Goal: Task Accomplishment & Management: Complete application form

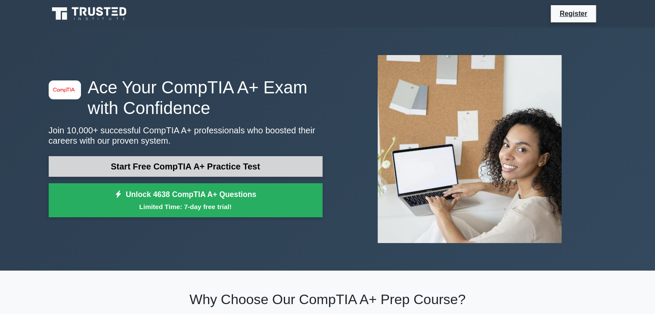
drag, startPoint x: 0, startPoint y: 0, endPoint x: 222, endPoint y: 171, distance: 280.2
click at [222, 171] on link "Start Free CompTIA A+ Practice Test" at bounding box center [186, 166] width 274 height 21
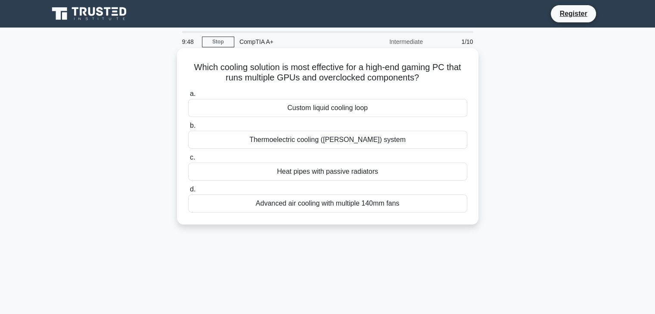
click at [286, 112] on div "Custom liquid cooling loop" at bounding box center [327, 108] width 279 height 18
click at [188, 97] on input "a. Custom liquid cooling loop" at bounding box center [188, 94] width 0 height 6
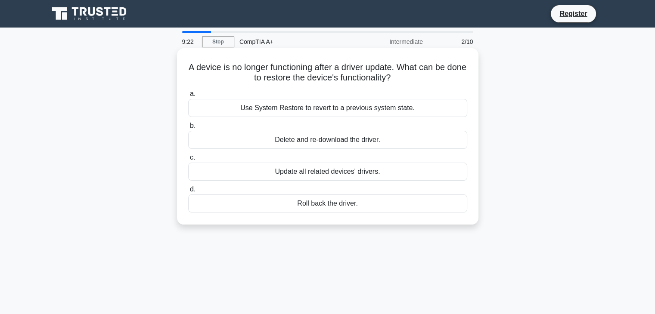
click at [322, 170] on div "Update all related devices' drivers." at bounding box center [327, 172] width 279 height 18
click at [188, 161] on input "c. Update all related devices' drivers." at bounding box center [188, 158] width 0 height 6
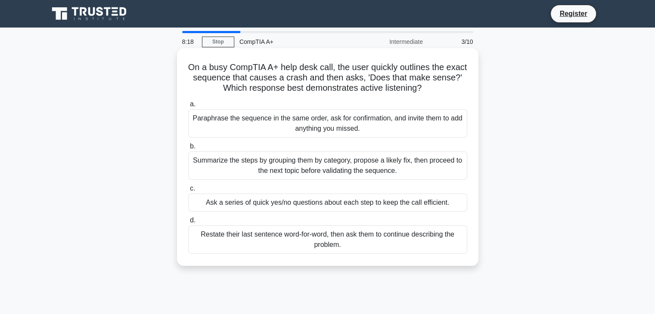
click at [291, 167] on div "Summarize the steps by grouping them by category, propose a likely fix, then pr…" at bounding box center [327, 166] width 279 height 28
click at [188, 149] on input "b. Summarize the steps by grouping them by category, propose a likely fix, then…" at bounding box center [188, 147] width 0 height 6
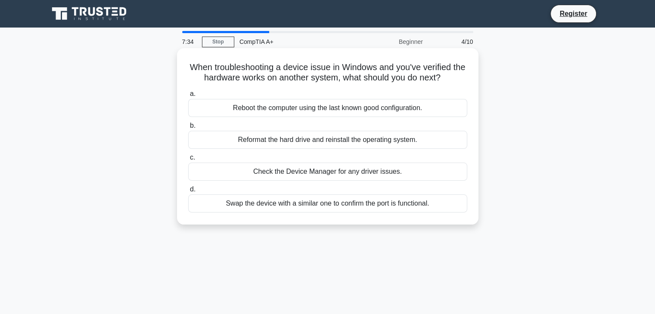
click at [316, 107] on div "Reboot the computer using the last known good configuration." at bounding box center [327, 108] width 279 height 18
click at [188, 97] on input "a. Reboot the computer using the last known good configuration." at bounding box center [188, 94] width 0 height 6
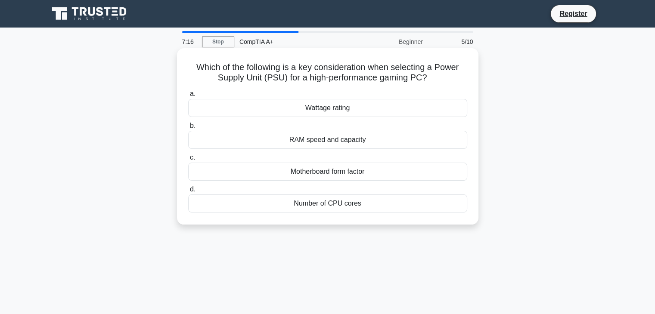
click at [320, 169] on div "Motherboard form factor" at bounding box center [327, 172] width 279 height 18
click at [188, 161] on input "c. Motherboard form factor" at bounding box center [188, 158] width 0 height 6
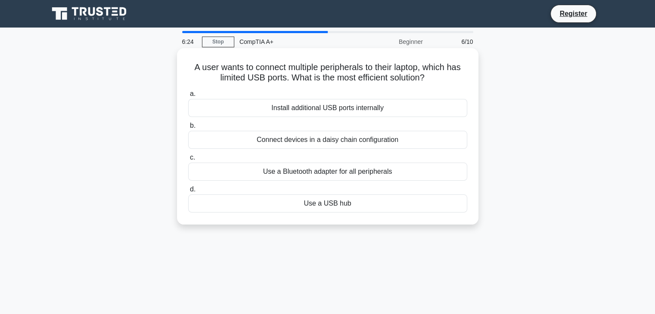
click at [320, 201] on div "Use a USB hub" at bounding box center [327, 204] width 279 height 18
click at [188, 192] on input "d. Use a USB hub" at bounding box center [188, 190] width 0 height 6
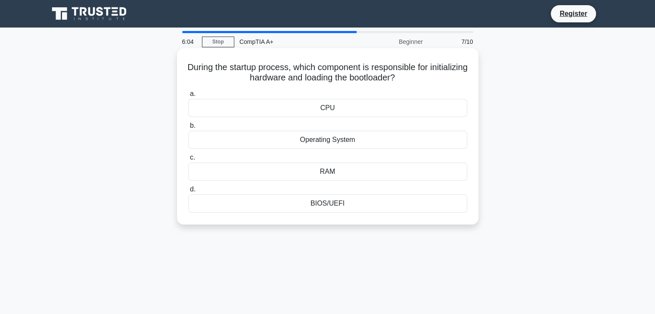
click at [334, 203] on div "BIOS/UEFI" at bounding box center [327, 204] width 279 height 18
click at [188, 192] on input "d. BIOS/UEFI" at bounding box center [188, 190] width 0 height 6
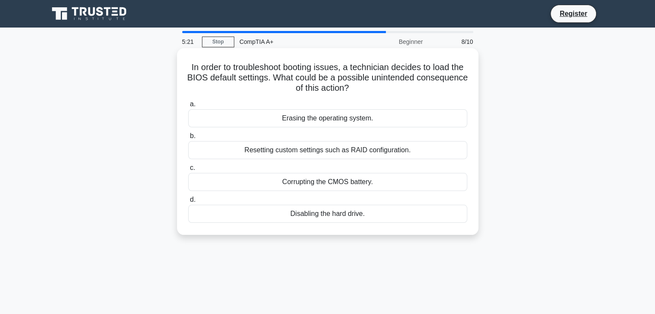
click at [331, 181] on div "Corrupting the CMOS battery." at bounding box center [327, 182] width 279 height 18
click at [188, 171] on input "c. Corrupting the CMOS battery." at bounding box center [188, 168] width 0 height 6
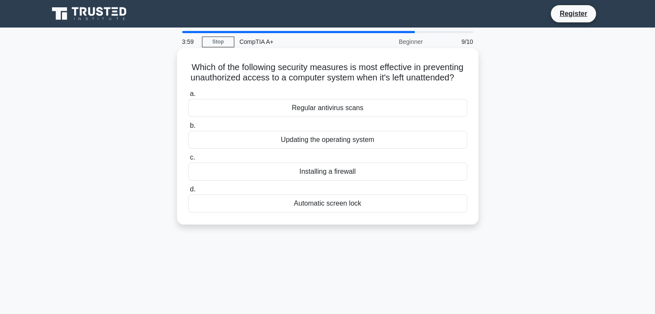
click at [340, 181] on div "Installing a firewall" at bounding box center [327, 172] width 279 height 18
click at [188, 161] on input "c. Installing a firewall" at bounding box center [188, 158] width 0 height 6
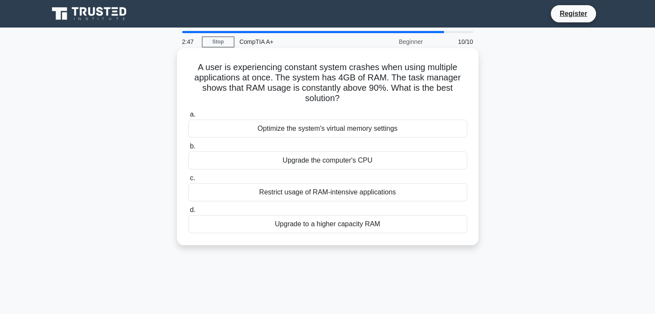
click at [331, 191] on div "Restrict usage of RAM-intensive applications" at bounding box center [327, 192] width 279 height 18
click at [188, 181] on input "c. Restrict usage of RAM-intensive applications" at bounding box center [188, 179] width 0 height 6
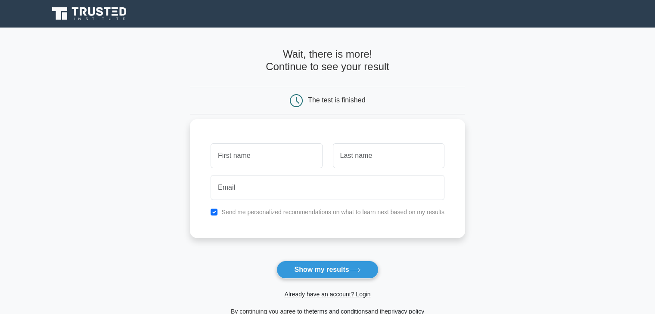
click at [279, 145] on input "text" at bounding box center [265, 155] width 111 height 25
click at [310, 272] on button "Show my results" at bounding box center [327, 270] width 102 height 18
click at [237, 162] on input "text" at bounding box center [265, 155] width 111 height 25
type input "vuyelwa"
click at [390, 167] on input "text" at bounding box center [388, 155] width 111 height 25
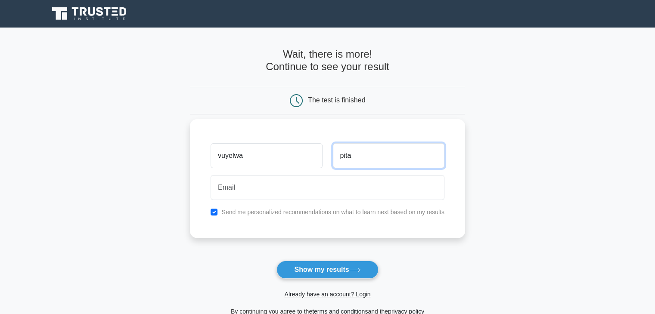
type input "pita"
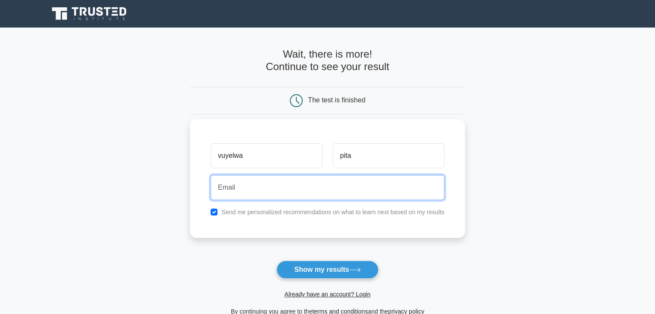
click at [282, 192] on input "email" at bounding box center [327, 187] width 234 height 25
type input "vuyelwapita21@gmail.com"
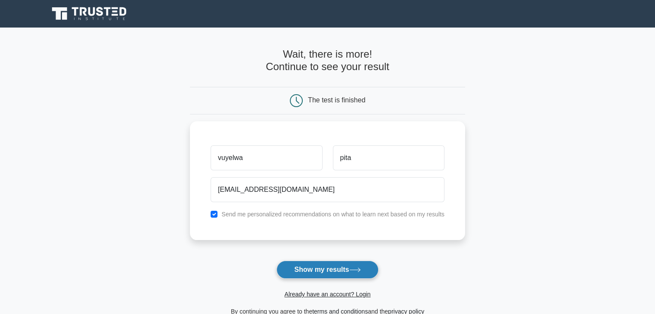
click at [310, 267] on button "Show my results" at bounding box center [327, 270] width 102 height 18
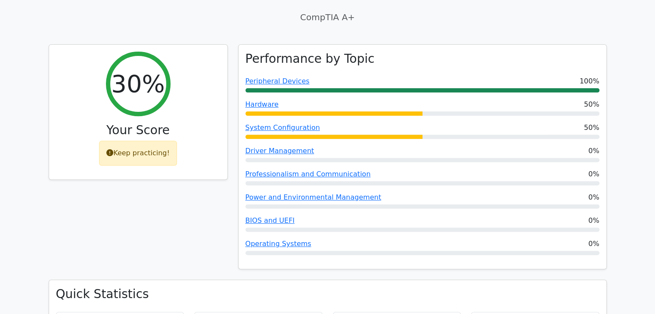
scroll to position [297, 0]
